Goal: Task Accomplishment & Management: Manage account settings

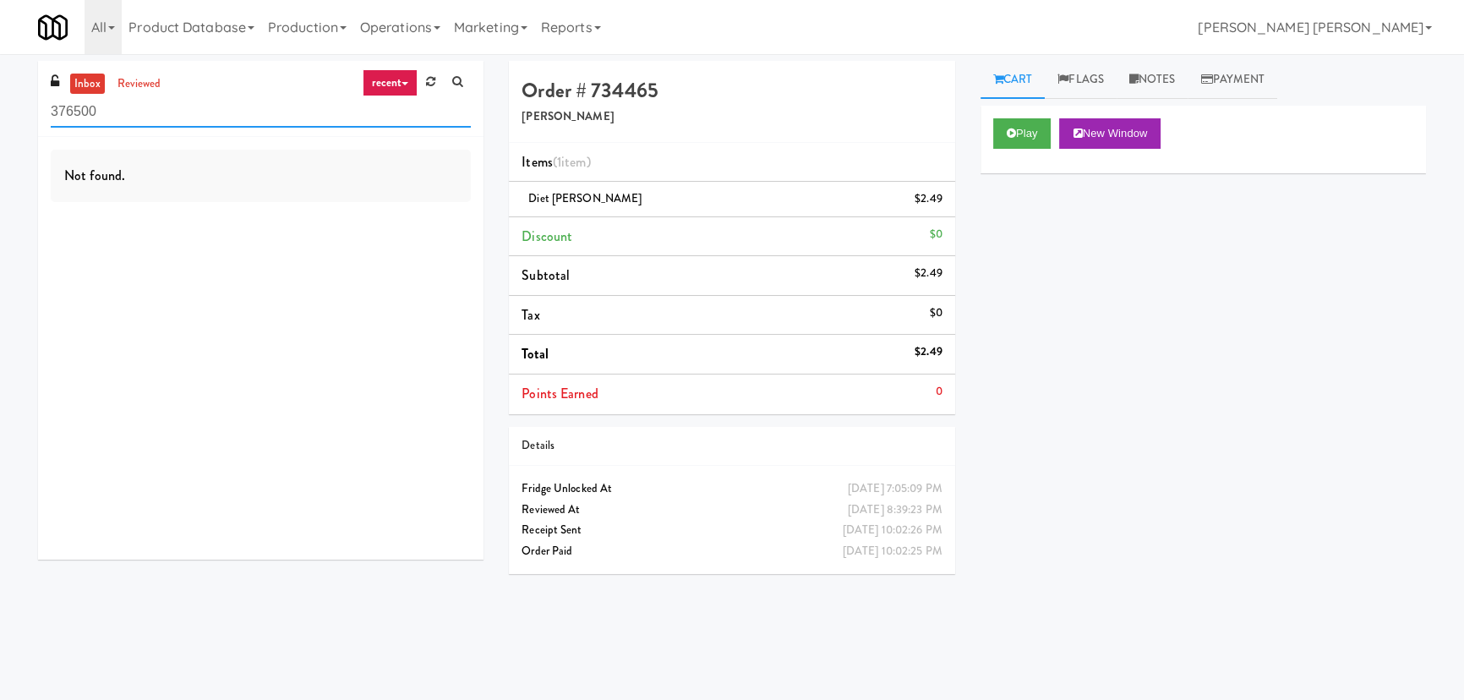
drag, startPoint x: 134, startPoint y: 107, endPoint x: -4, endPoint y: 107, distance: 137.8
click at [0, 107] on html "Okay Okay Select date: previous 2025-Aug next Su Mo Tu We Th Fr Sa 27 28 29 30 …" at bounding box center [732, 350] width 1464 height 700
paste input "Flats at [GEOGRAPHIC_DATA]"
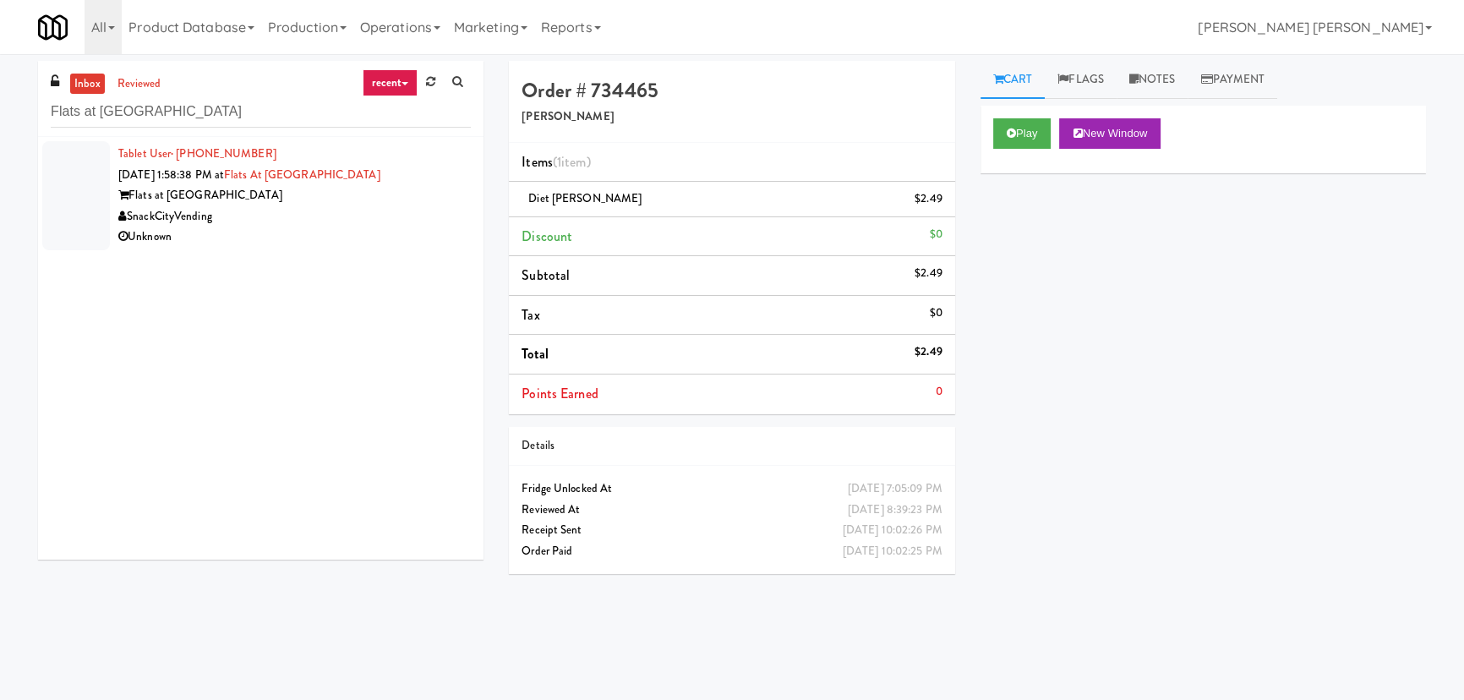
click at [355, 232] on div "Unknown" at bounding box center [294, 237] width 352 height 21
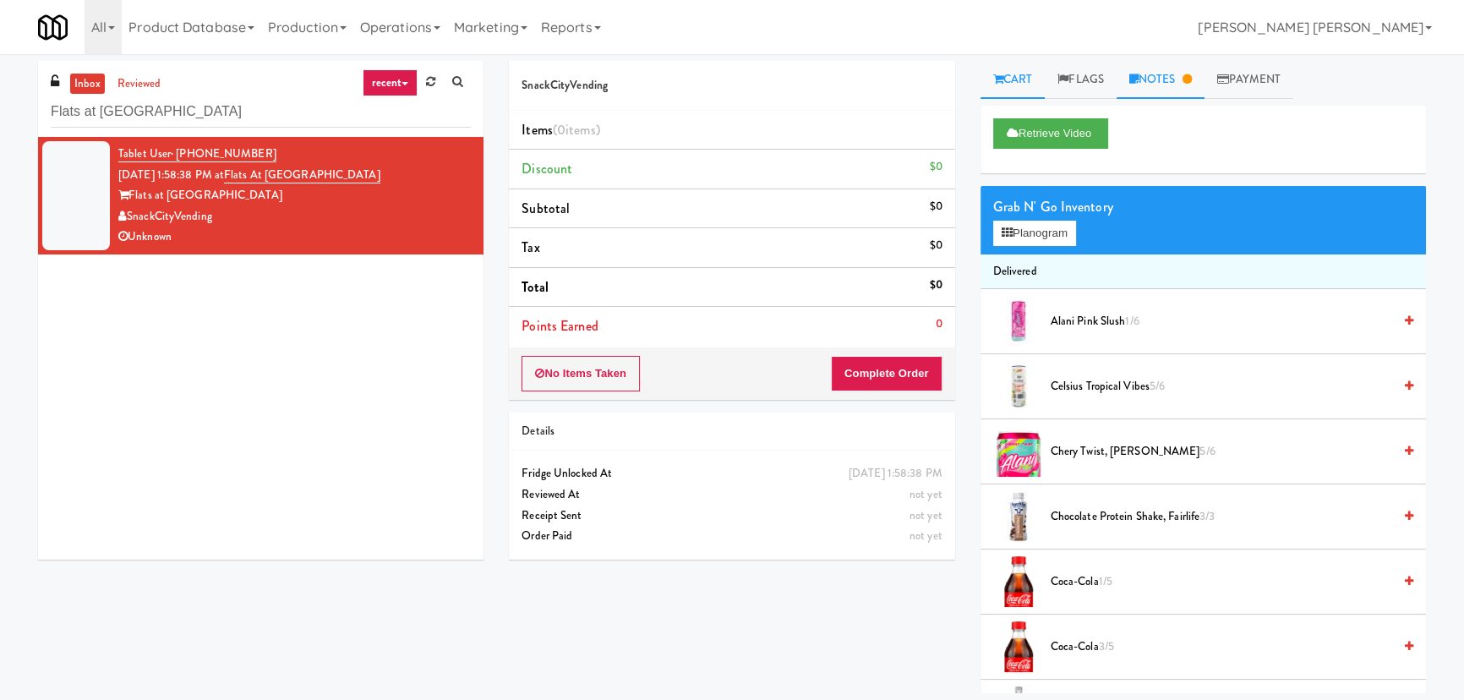
click at [1168, 79] on link "Notes" at bounding box center [1161, 80] width 88 height 38
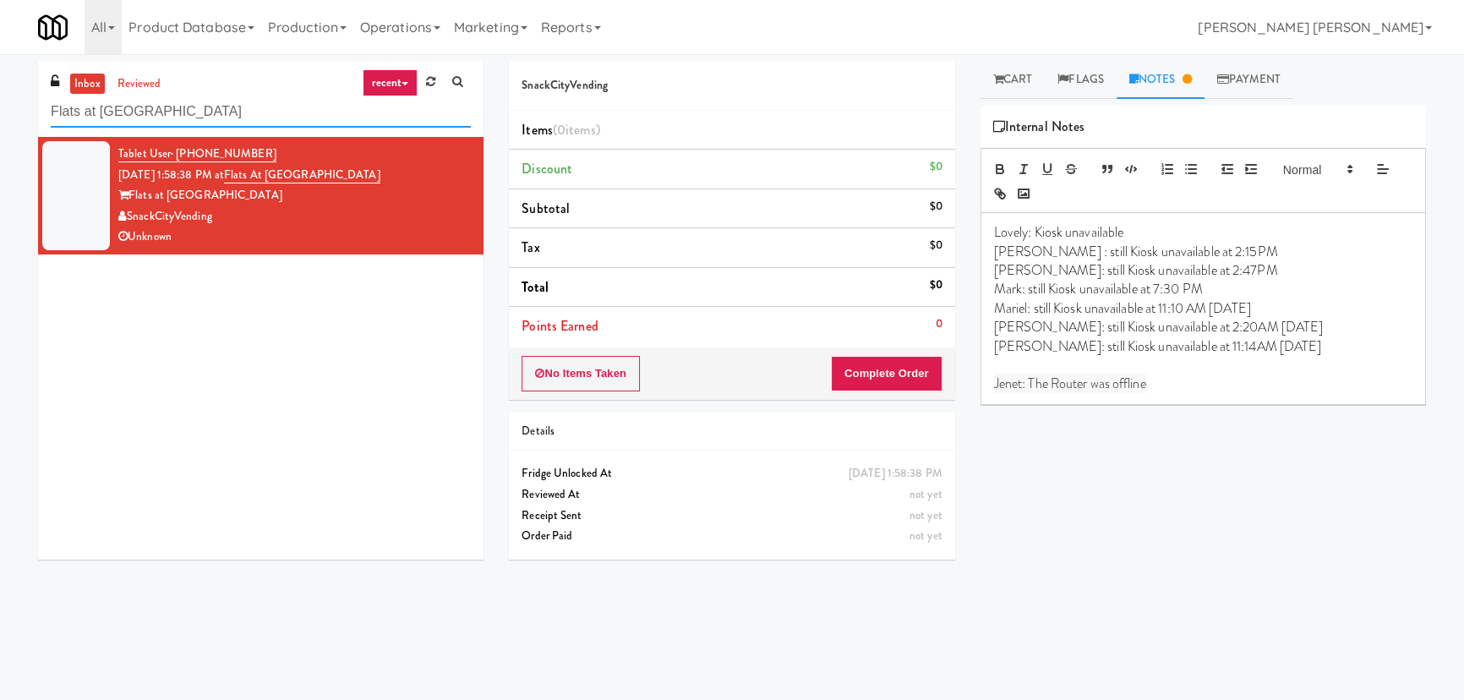
drag, startPoint x: 220, startPoint y: 114, endPoint x: -81, endPoint y: 132, distance: 301.4
click at [0, 132] on html "Okay Okay Select date: previous 2025-Aug next Su Mo Tu We Th Fr Sa 27 28 29 30 …" at bounding box center [732, 350] width 1464 height 700
paste input "[PERSON_NAME] - Cooler - Right"
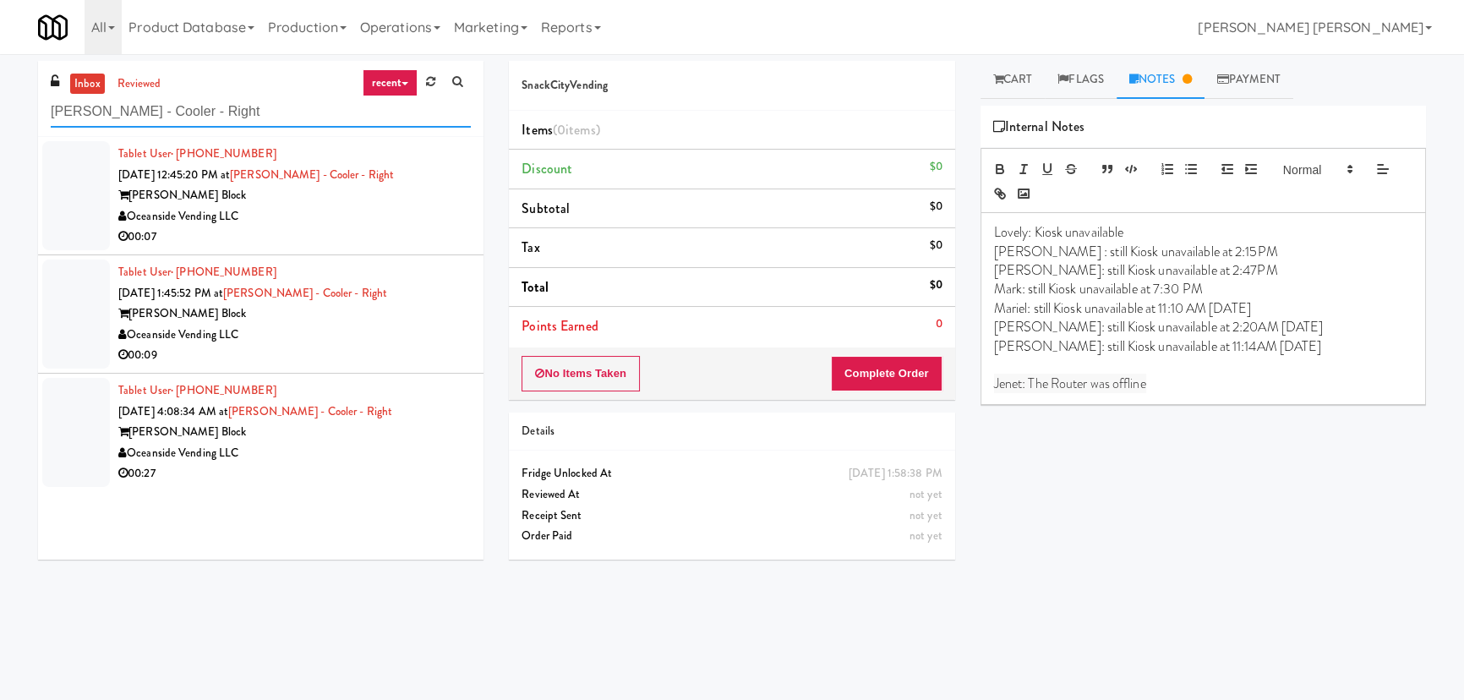
type input "[PERSON_NAME] - Cooler - Right"
click at [340, 451] on div "Oceanside Vending LLC" at bounding box center [294, 453] width 352 height 21
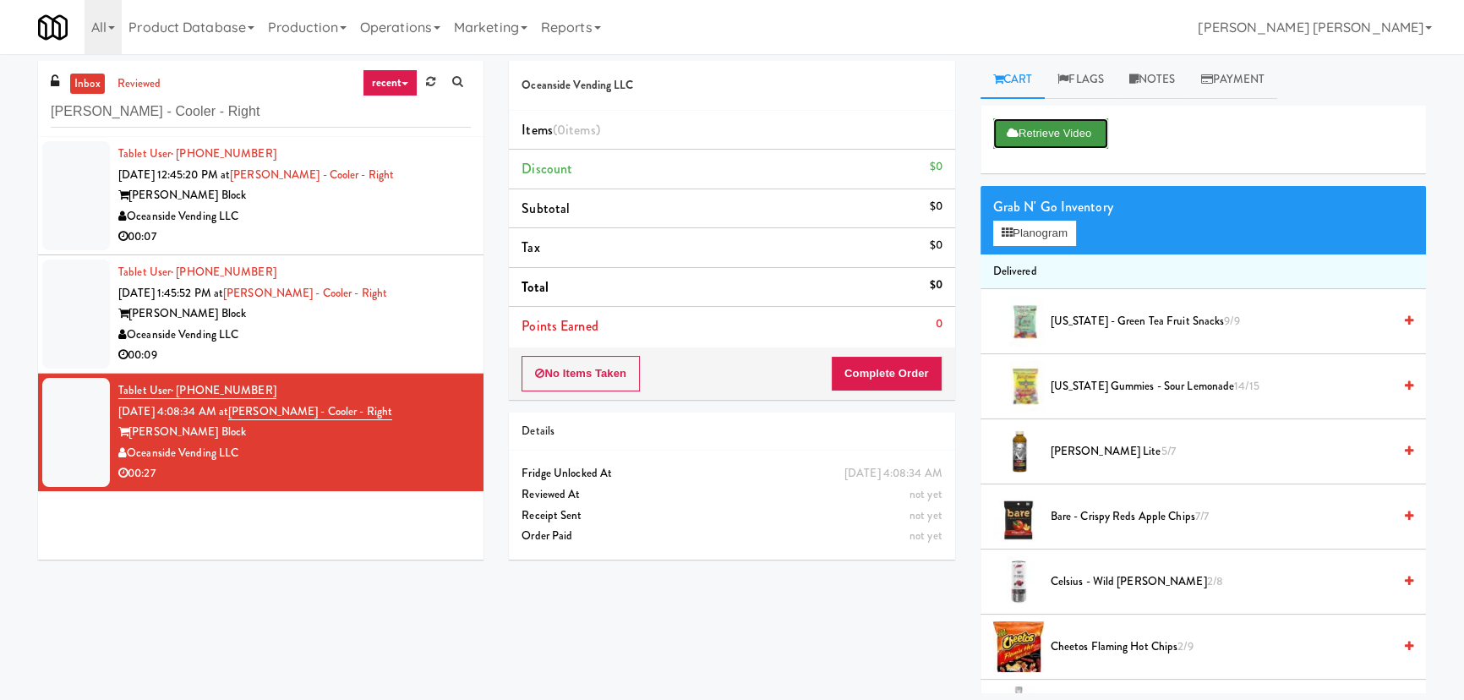
click at [1035, 128] on button "Retrieve Video" at bounding box center [1050, 133] width 115 height 30
click at [1159, 82] on link "Notes" at bounding box center [1153, 80] width 72 height 38
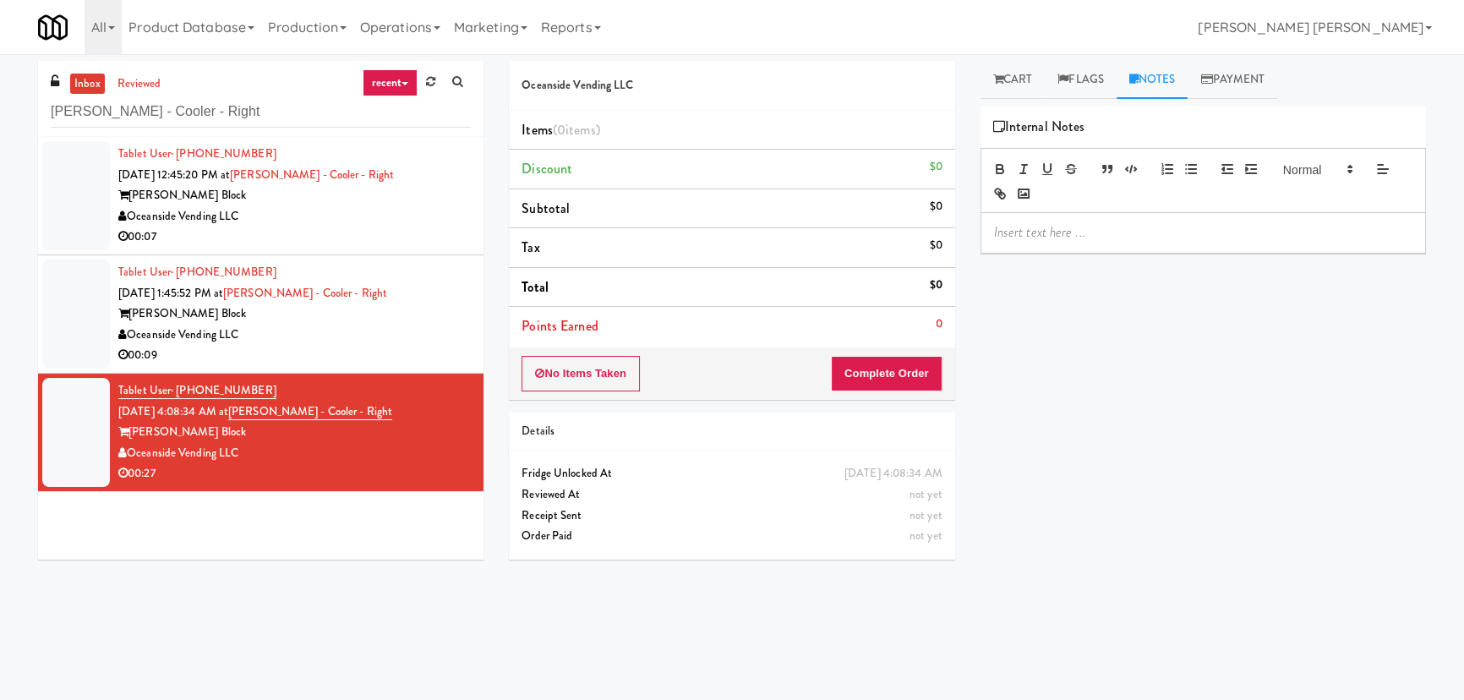
click at [1096, 240] on p at bounding box center [1203, 232] width 418 height 19
drag, startPoint x: 1144, startPoint y: 238, endPoint x: 1032, endPoint y: 239, distance: 111.6
click at [1032, 239] on p "[PERSON_NAME]- Kiosk unavailable" at bounding box center [1203, 232] width 418 height 19
copy p "Kiosk unavailable"
drag, startPoint x: 364, startPoint y: 411, endPoint x: 257, endPoint y: 416, distance: 107.5
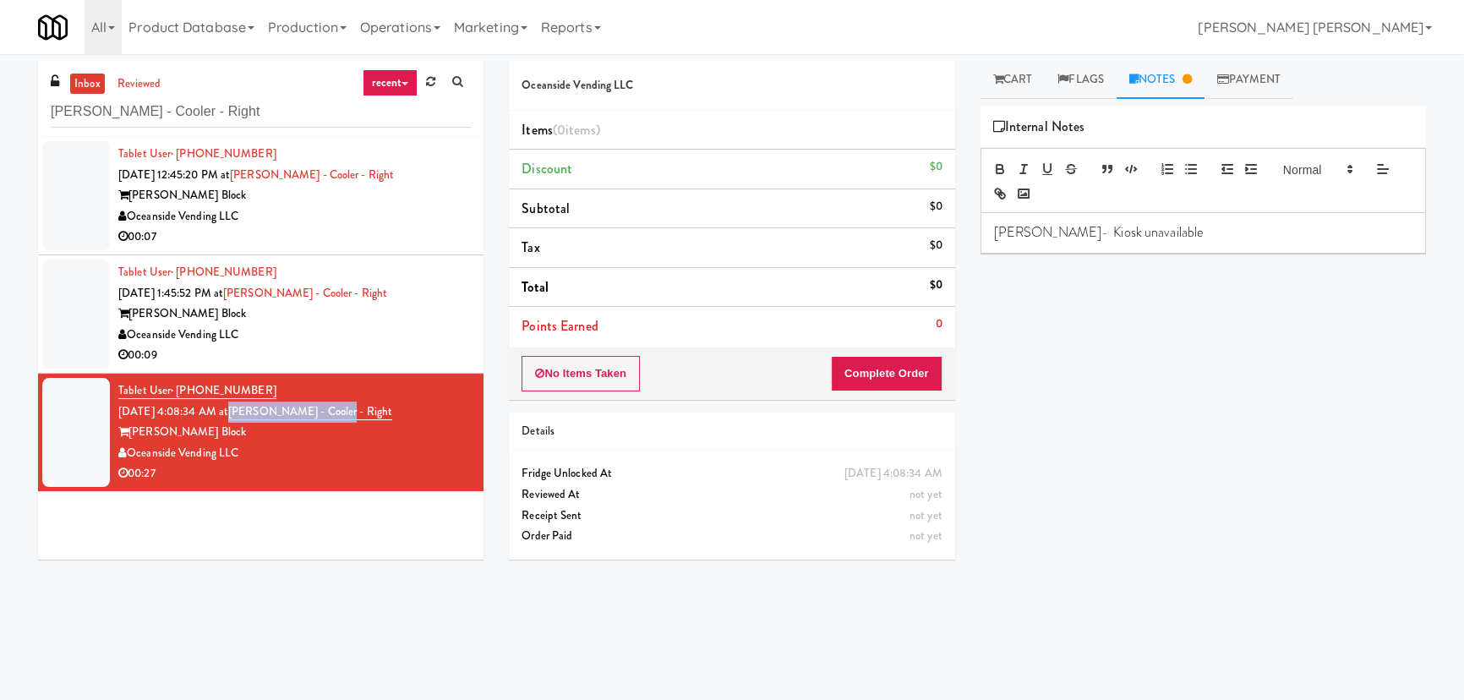
click at [257, 416] on div "Tablet User · (702) 619-8272 [DATE] 4:08:34 AM at [PERSON_NAME] - Cooler - Righ…" at bounding box center [294, 432] width 352 height 104
copy link "[PERSON_NAME] - Cooler - Right"
drag, startPoint x: 206, startPoint y: 110, endPoint x: -342, endPoint y: 101, distance: 548.6
click at [0, 101] on html "Okay Okay Select date: previous 2025-Aug next Su Mo Tu We Th Fr Sa 27 28 29 30 …" at bounding box center [732, 350] width 1464 height 700
paste input "IKEA Burlington Store"
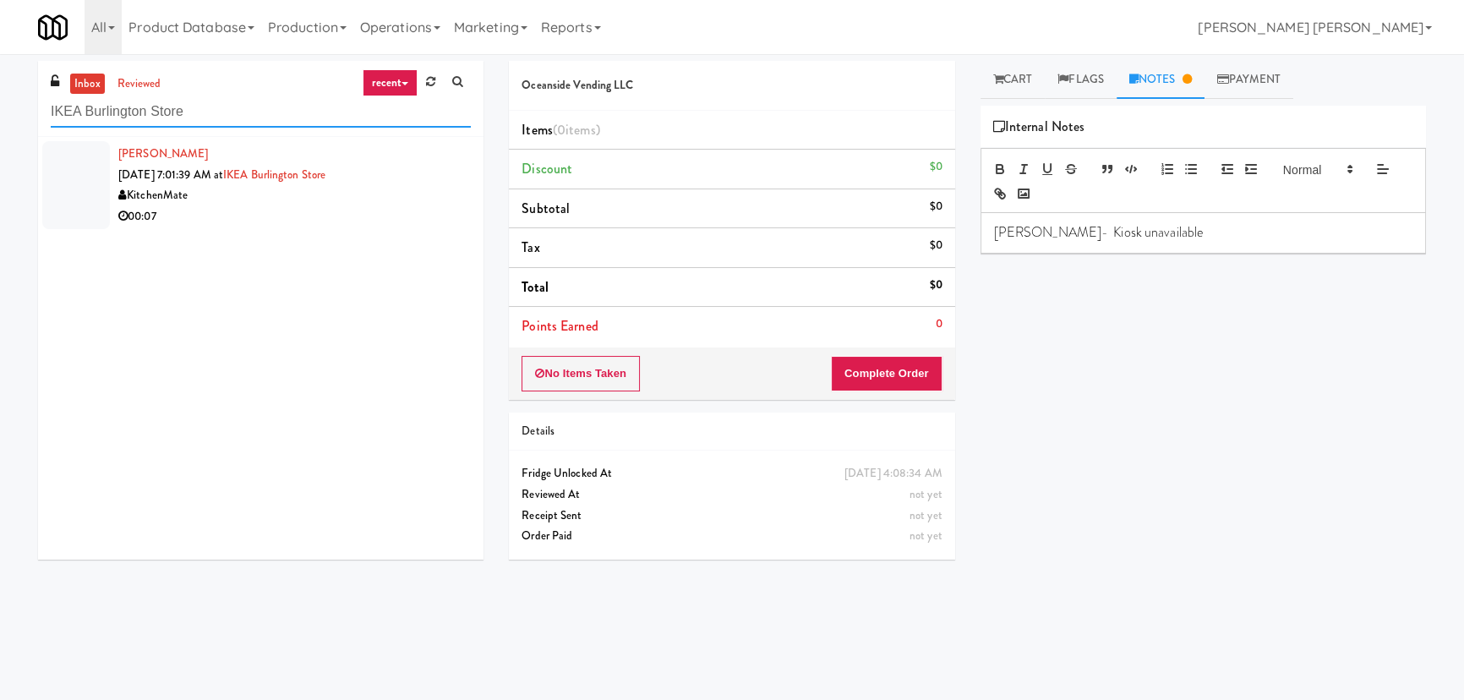
type input "IKEA Burlington Store"
click at [273, 218] on div "00:07" at bounding box center [294, 216] width 352 height 21
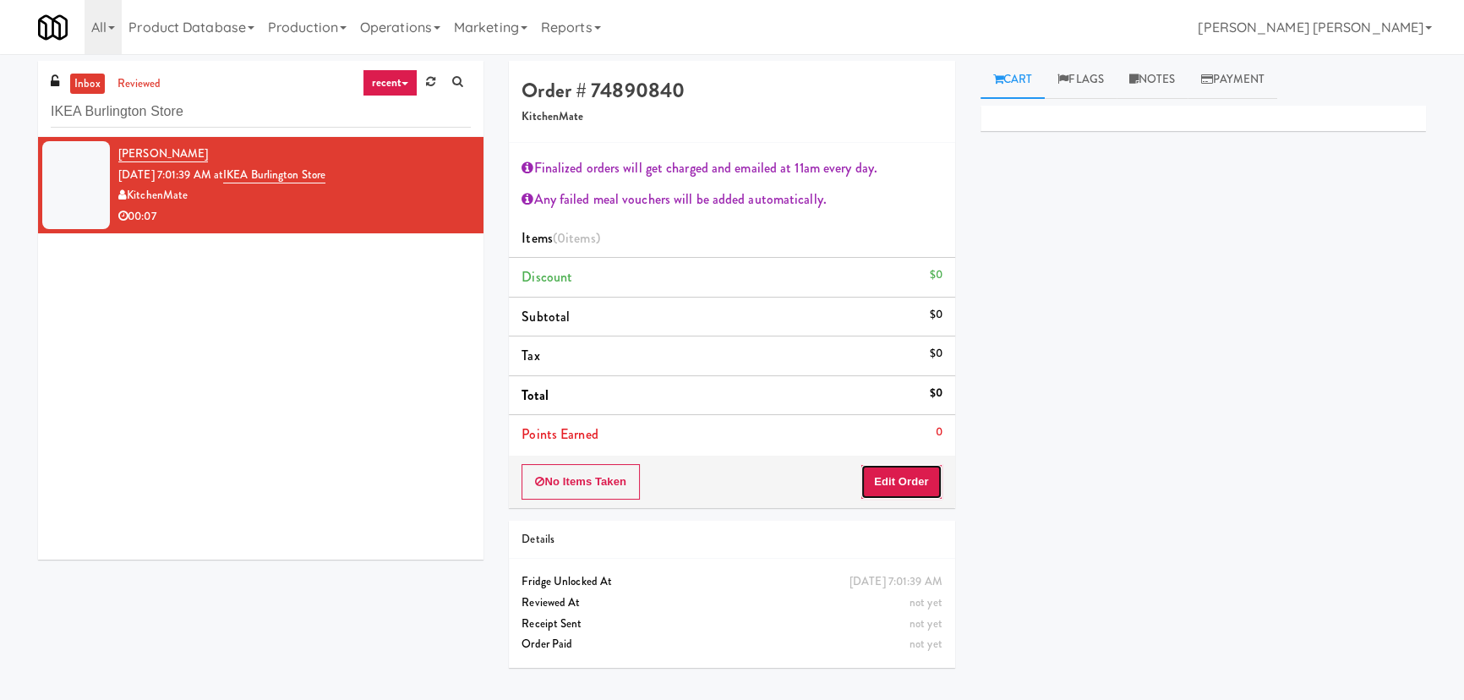
click at [915, 478] on button "Edit Order" at bounding box center [901, 482] width 82 height 36
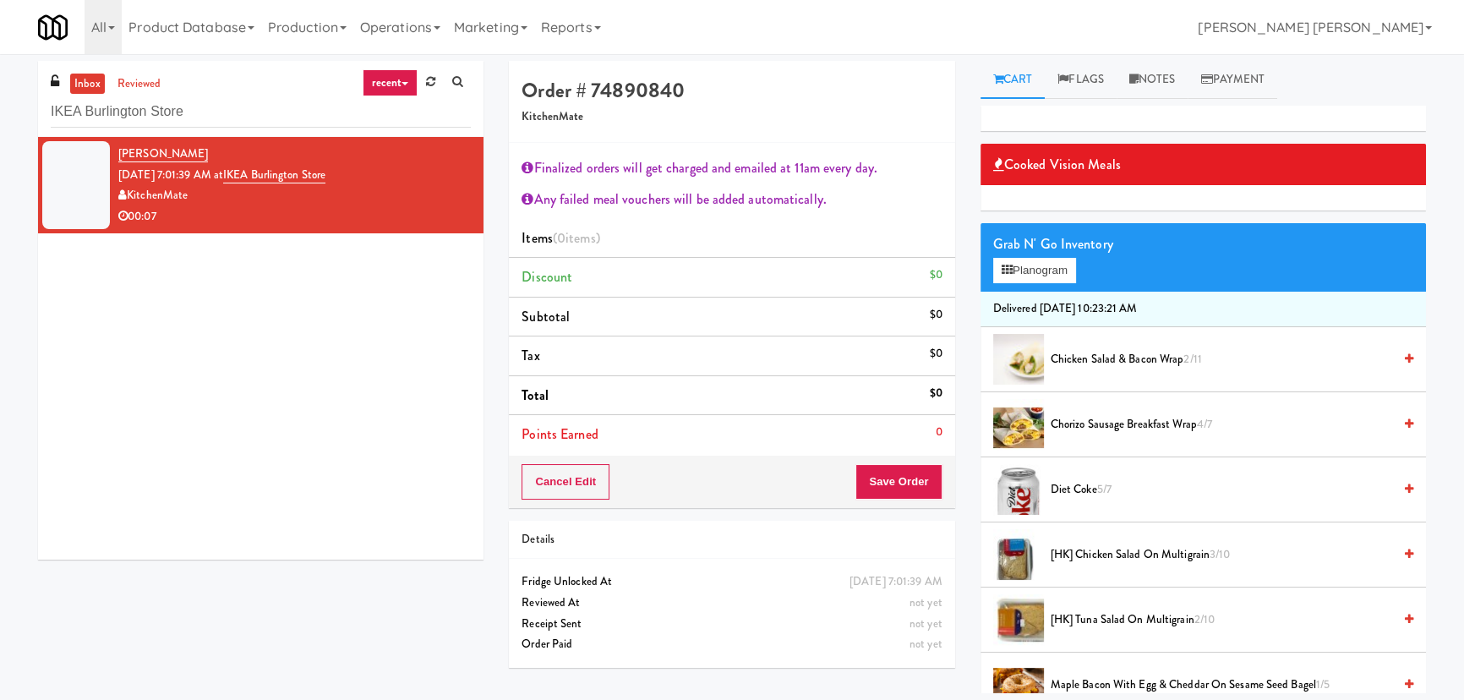
click at [1106, 424] on span "Chorizo Sausage Breakfast Wrap 4/7" at bounding box center [1221, 424] width 341 height 21
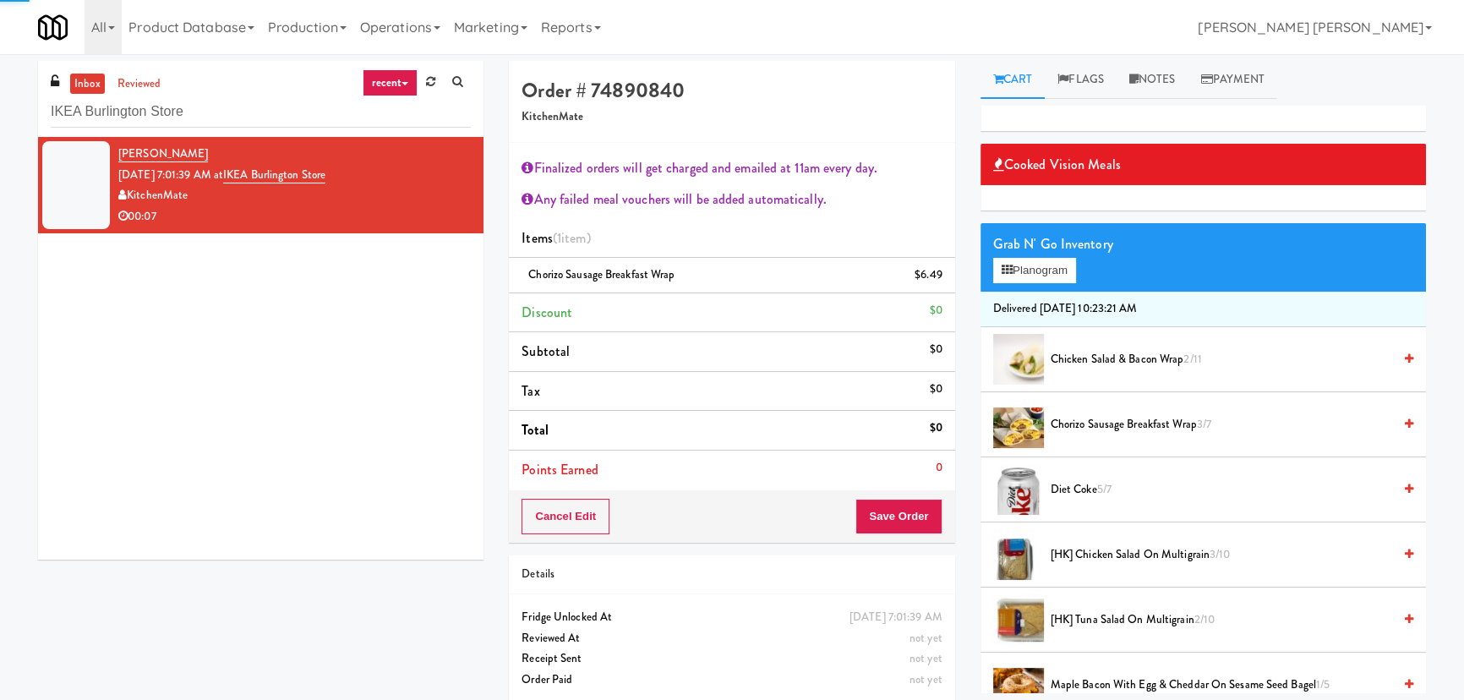
click at [904, 489] on li "Points Earned 0" at bounding box center [731, 470] width 445 height 39
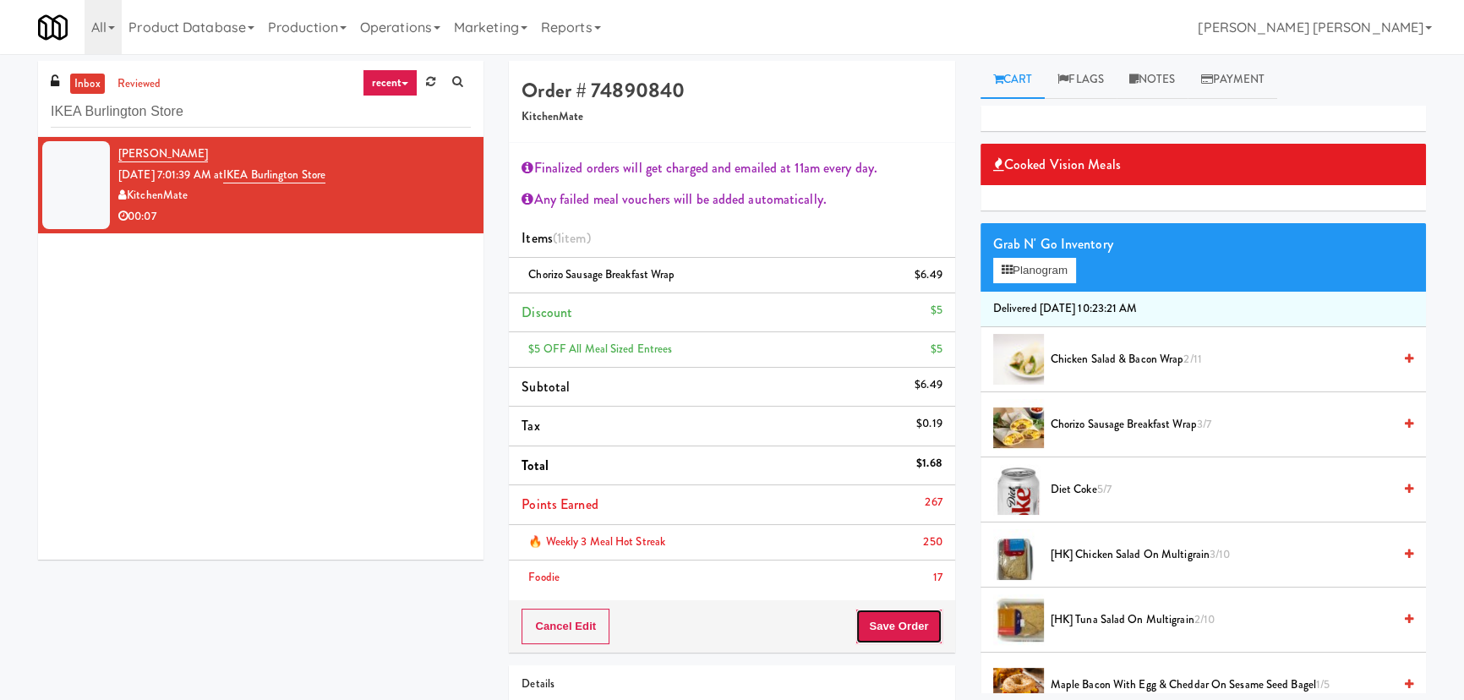
click at [898, 628] on button "Save Order" at bounding box center [898, 627] width 86 height 36
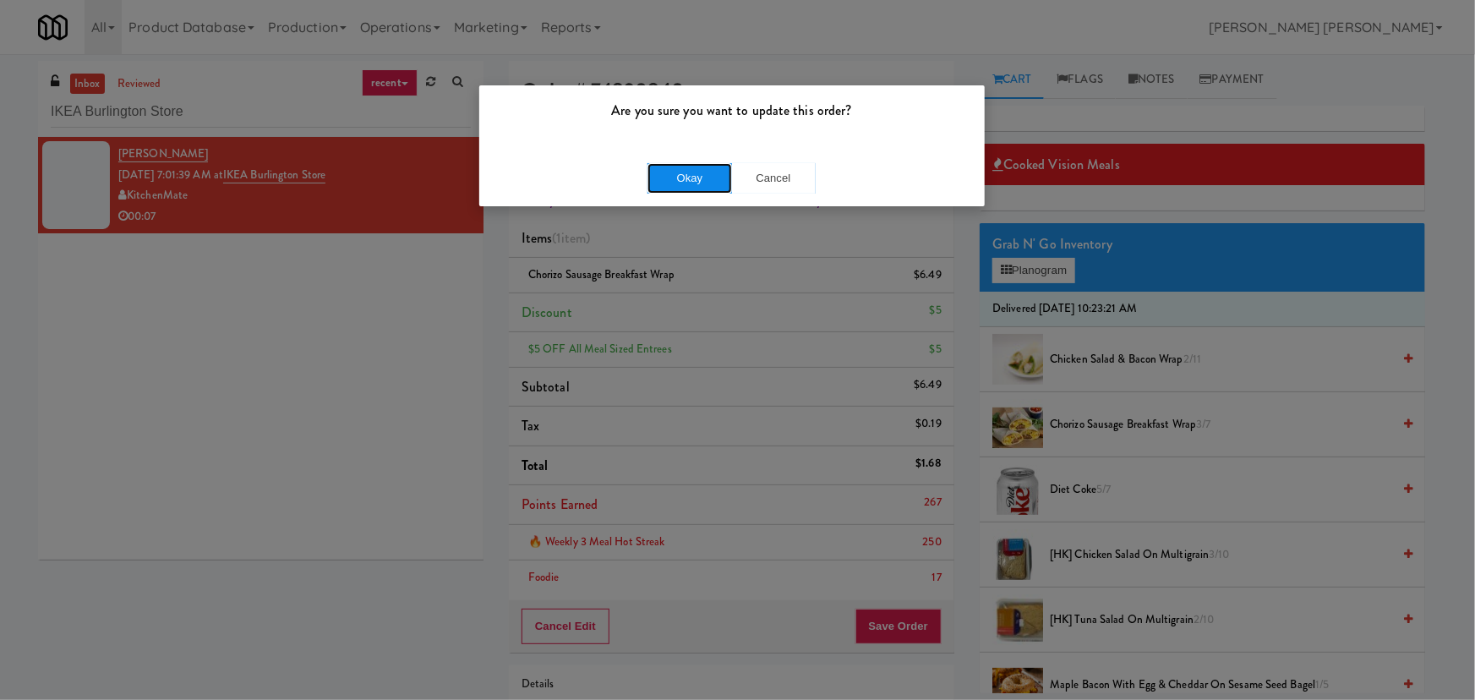
click at [692, 178] on button "Okay" at bounding box center [689, 178] width 85 height 30
